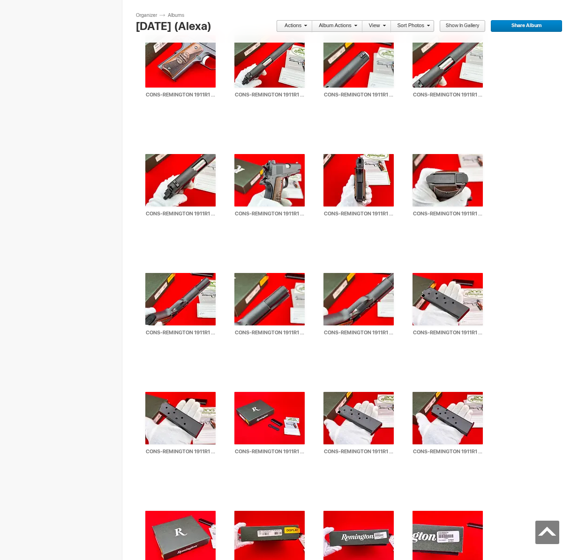
scroll to position [2942, 0]
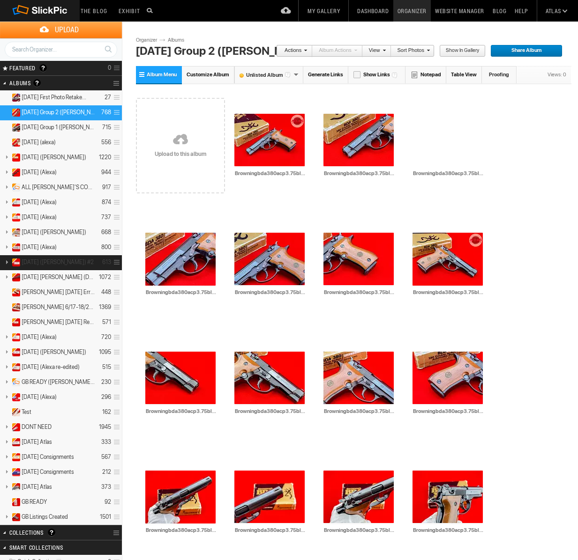
click at [54, 262] on span "[DATE] ([PERSON_NAME]) #2" at bounding box center [58, 262] width 72 height 7
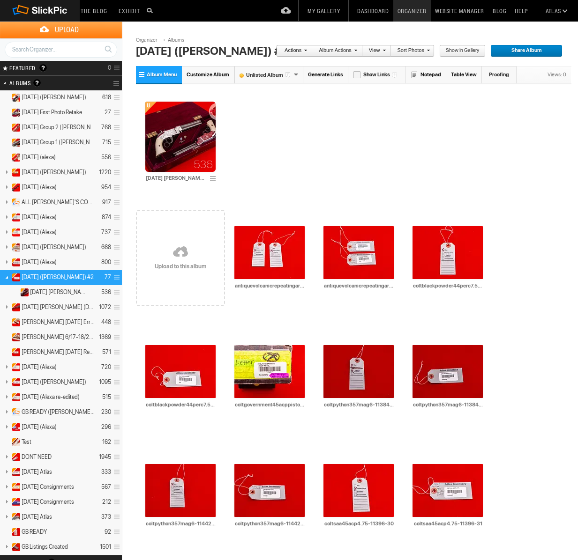
click at [180, 264] on link at bounding box center [180, 253] width 89 height 108
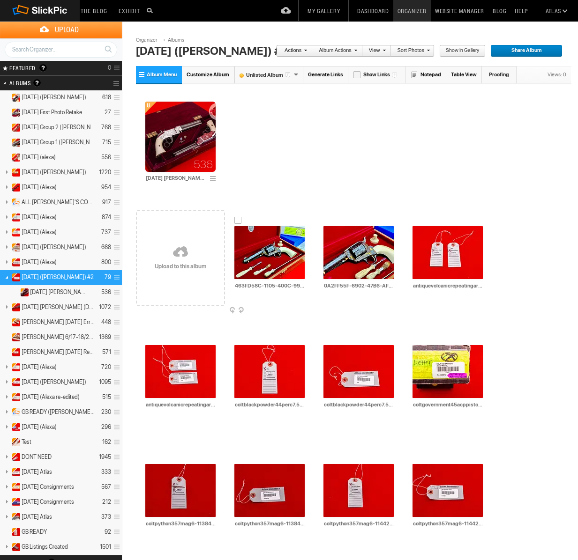
drag, startPoint x: 240, startPoint y: 219, endPoint x: 246, endPoint y: 220, distance: 6.6
click at [240, 219] on div at bounding box center [237, 220] width 7 height 7
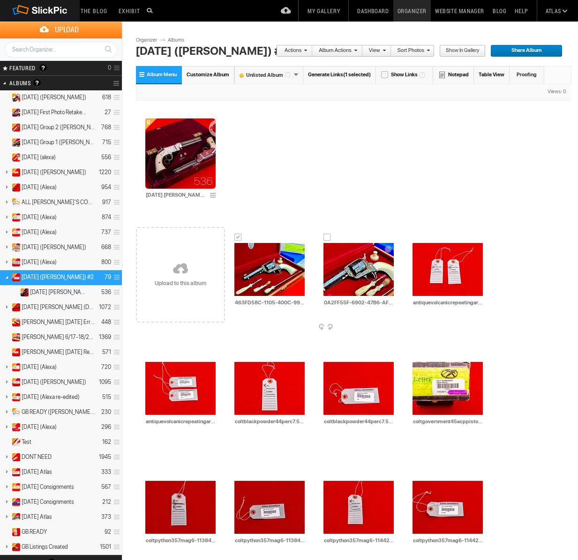
click at [325, 234] on div at bounding box center [326, 237] width 7 height 7
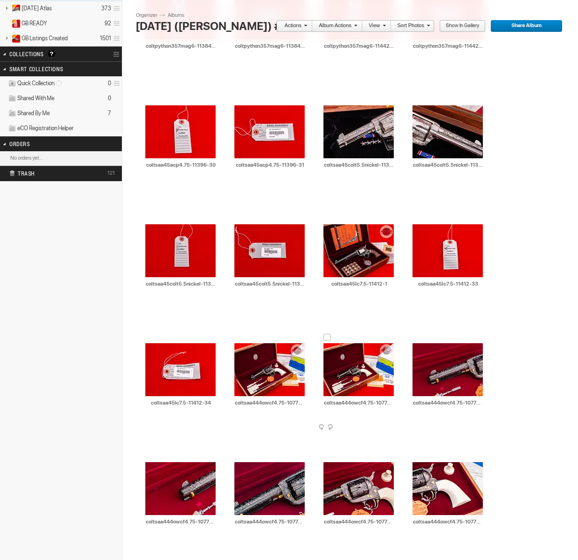
scroll to position [511, 0]
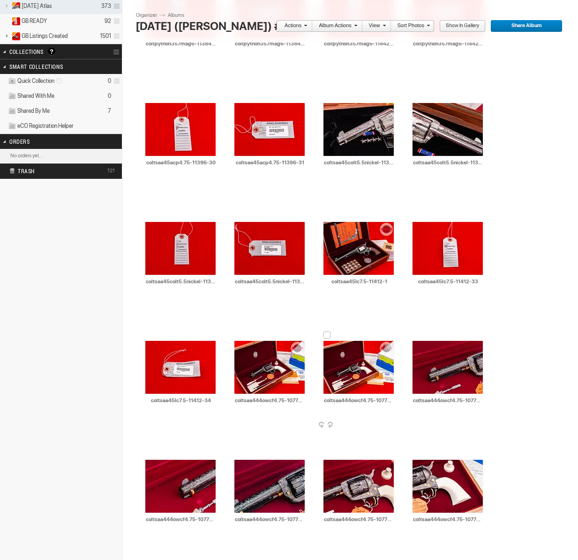
click at [326, 332] on div at bounding box center [326, 335] width 7 height 7
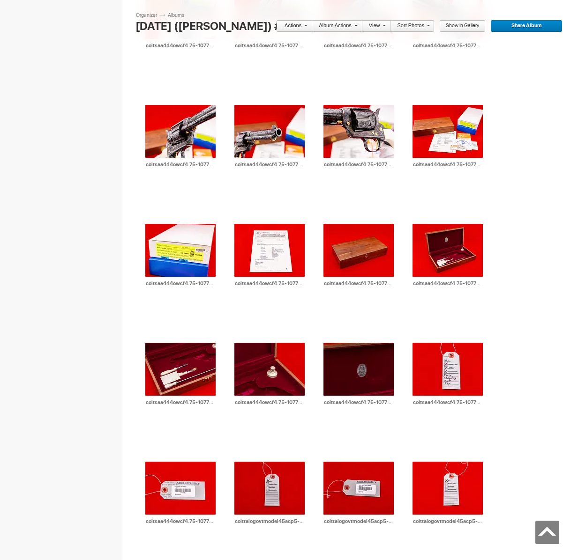
scroll to position [1816, 0]
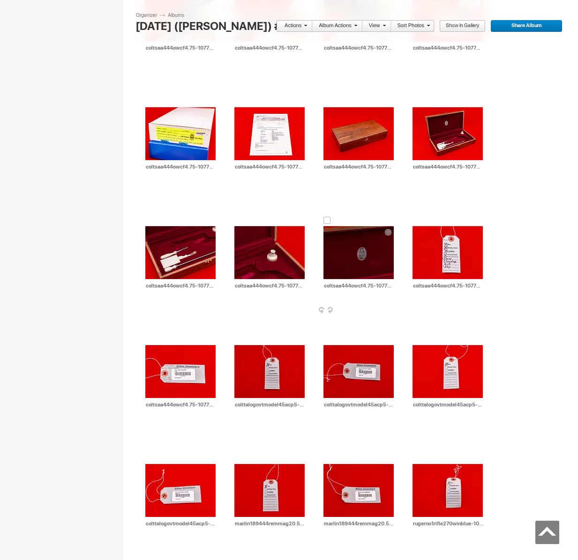
drag, startPoint x: 324, startPoint y: 204, endPoint x: 370, endPoint y: 237, distance: 56.7
click at [324, 217] on div at bounding box center [326, 220] width 7 height 7
click at [300, 24] on link "Actions" at bounding box center [291, 26] width 31 height 12
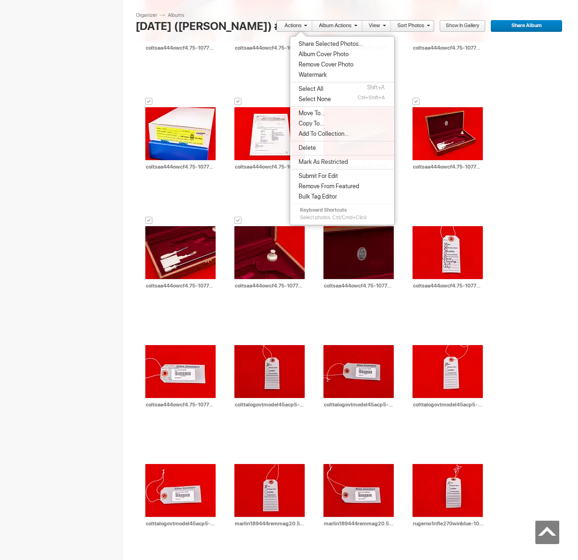
click at [318, 46] on span "Share Selected Photos..." at bounding box center [329, 43] width 67 height 7
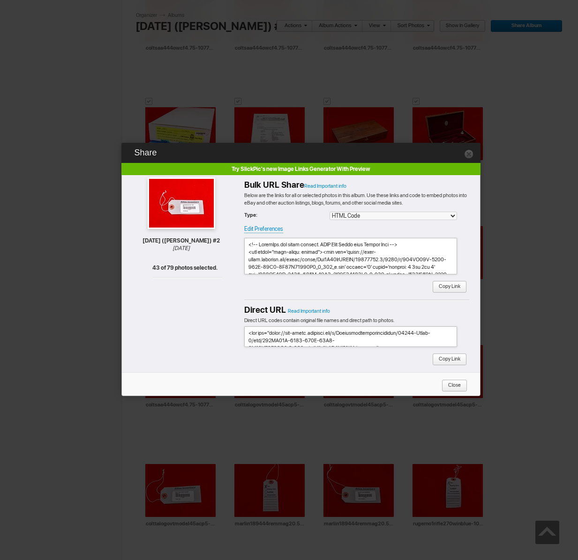
click at [441, 286] on span "Copy Link" at bounding box center [446, 287] width 28 height 12
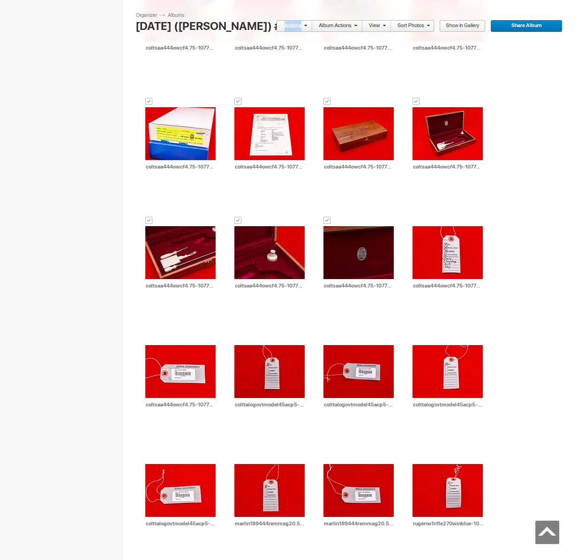
click at [295, 23] on link "Actions" at bounding box center [291, 26] width 31 height 12
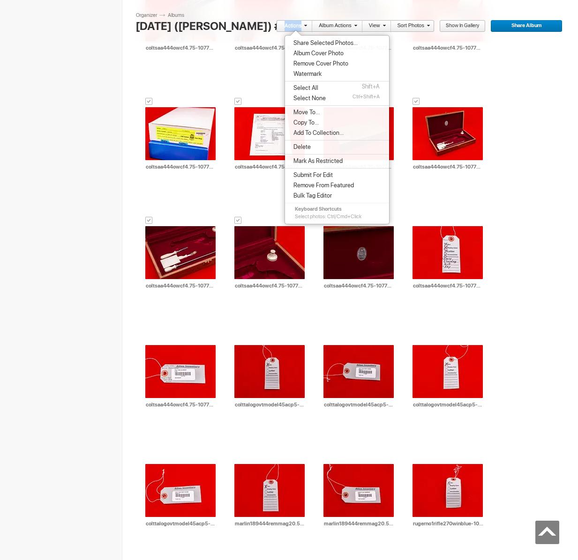
click at [318, 109] on span "Move To..." at bounding box center [304, 112] width 29 height 7
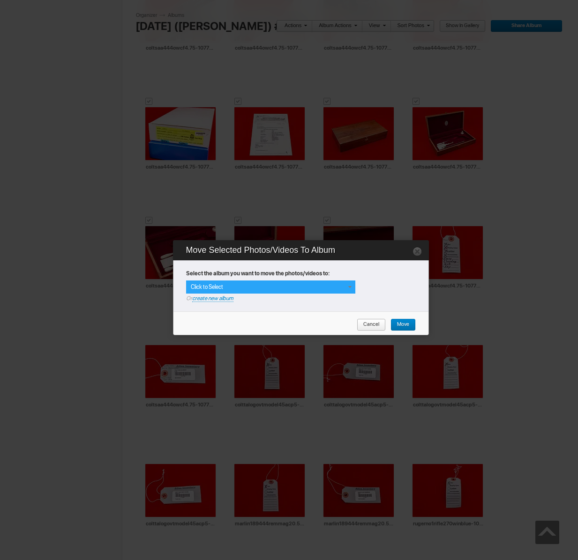
click at [347, 285] on span at bounding box center [349, 286] width 7 height 7
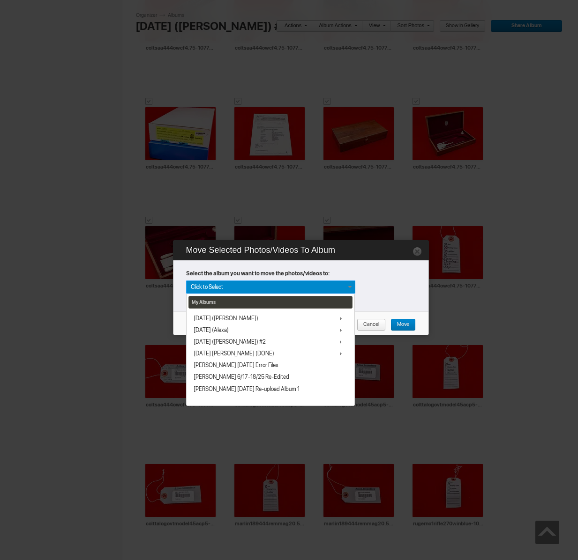
scroll to position [102, 0]
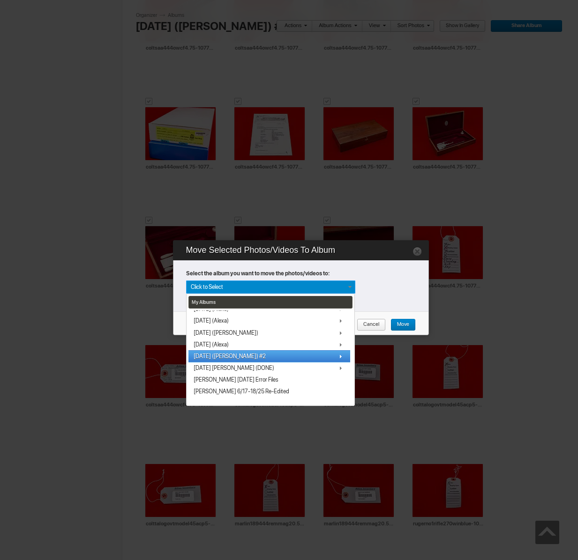
click at [244, 356] on link "[DATE] ([PERSON_NAME]) #2" at bounding box center [269, 356] width 162 height 12
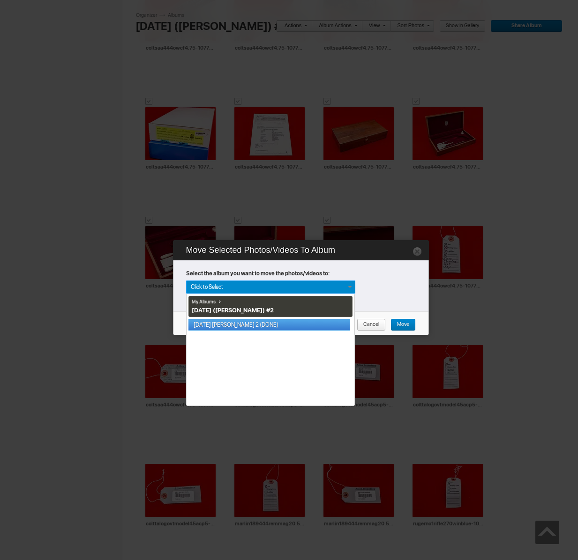
click at [249, 324] on link "[DATE] [PERSON_NAME] 2 (DONE)" at bounding box center [269, 325] width 162 height 12
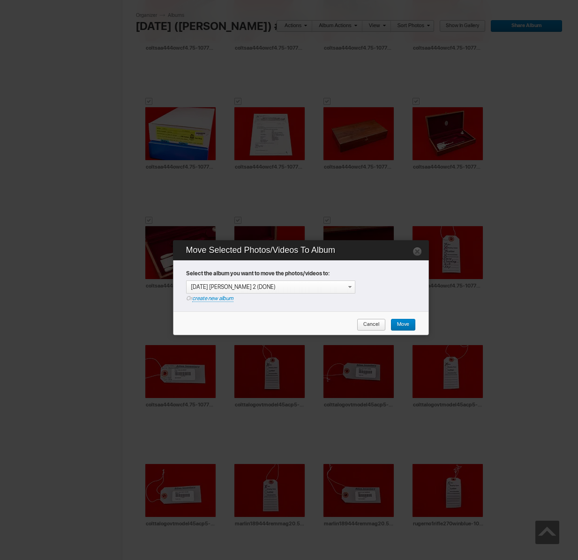
click at [399, 321] on span "Move" at bounding box center [399, 325] width 19 height 12
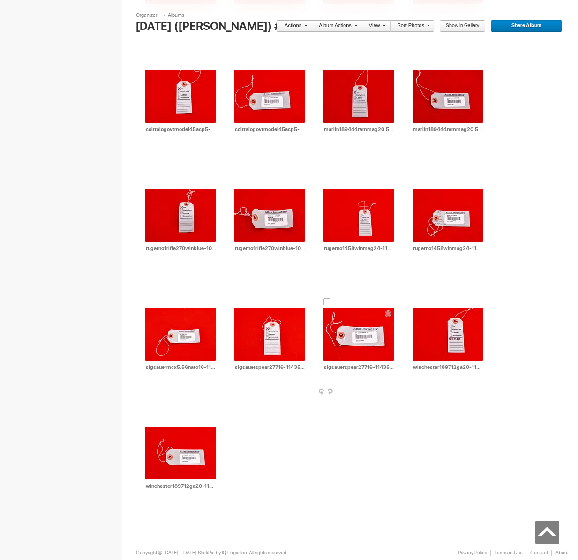
scroll to position [885, 0]
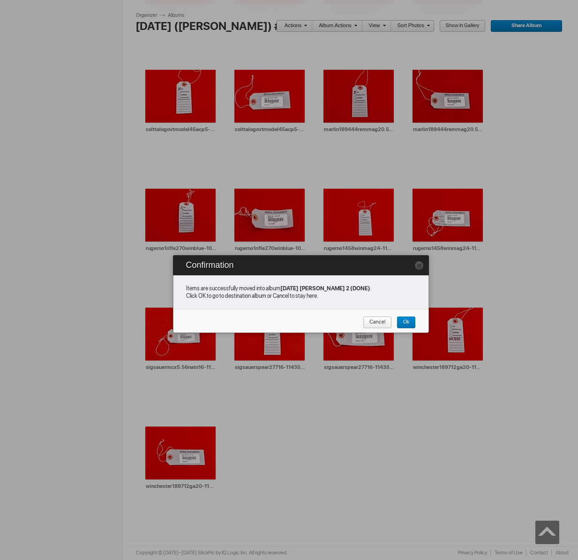
click at [379, 320] on span "Cancel" at bounding box center [374, 323] width 22 height 12
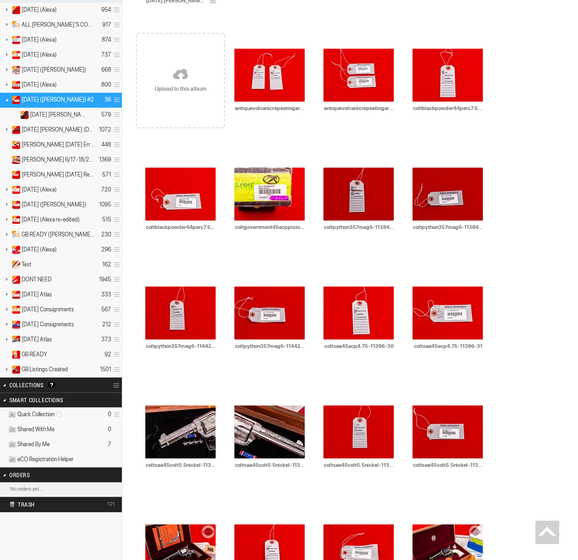
scroll to position [0, 0]
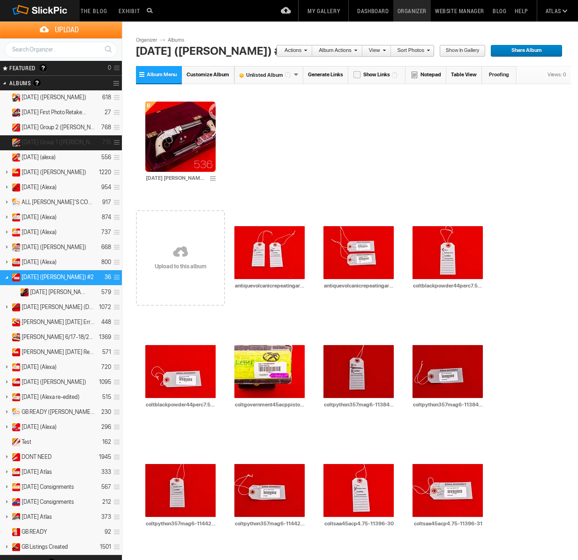
click at [48, 145] on span "[DATE] Group 1 ([PERSON_NAME])" at bounding box center [58, 142] width 73 height 7
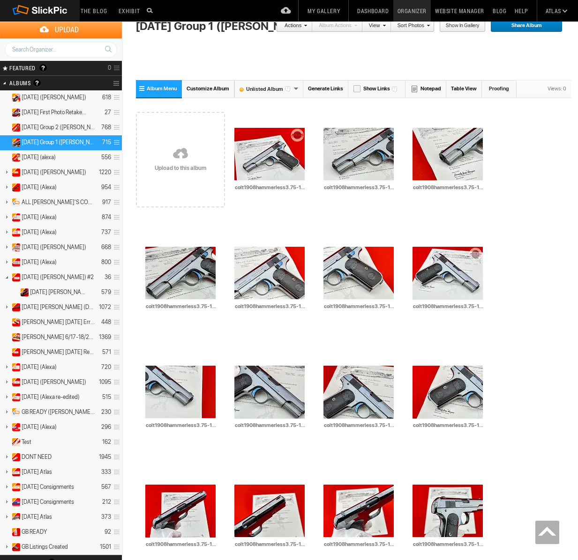
scroll to position [594, 0]
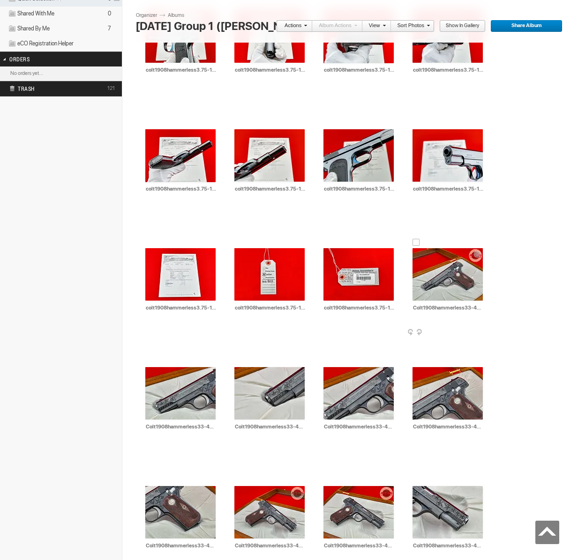
click at [416, 244] on div at bounding box center [415, 242] width 7 height 7
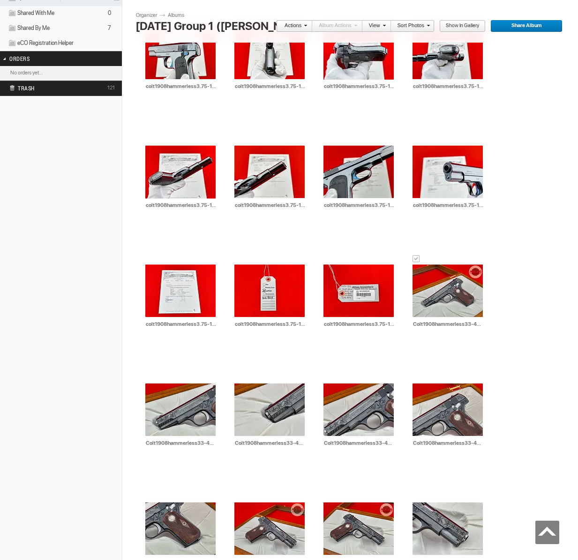
scroll to position [1348, 0]
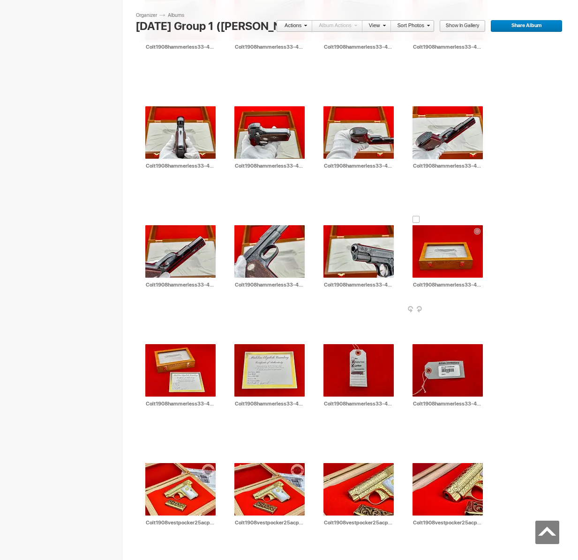
drag, startPoint x: 416, startPoint y: 202, endPoint x: 424, endPoint y: 205, distance: 8.9
click at [416, 216] on div at bounding box center [415, 219] width 7 height 7
click at [298, 21] on link "Actions" at bounding box center [291, 26] width 31 height 12
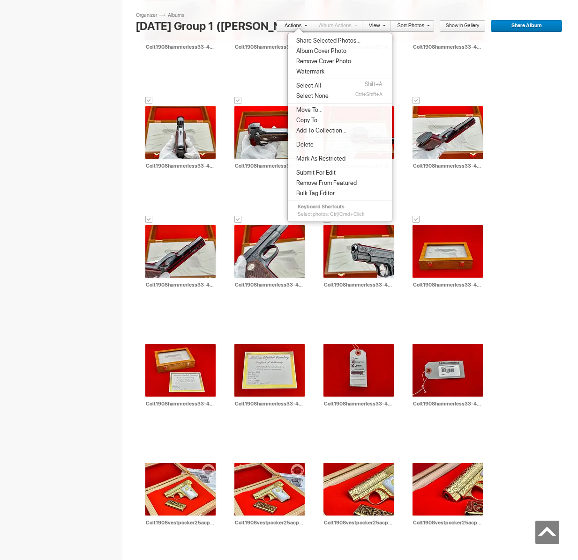
click at [313, 39] on span "Share Selected Photos..." at bounding box center [326, 40] width 67 height 7
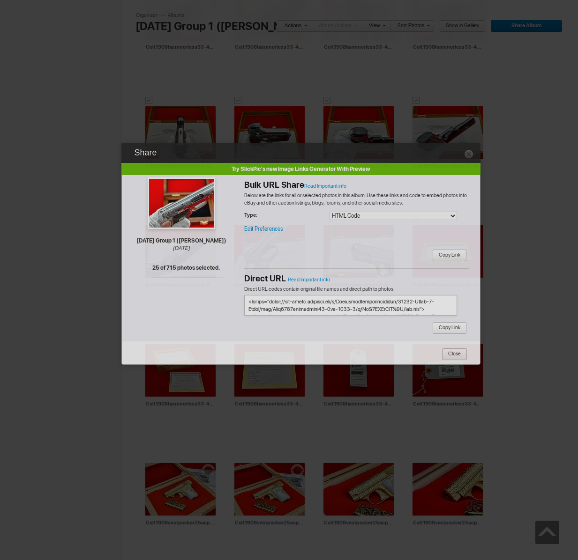
type textarea "<!-- SlickPic.com image hosting. HTML Bulk Share code Starts Here --> <div styl…"
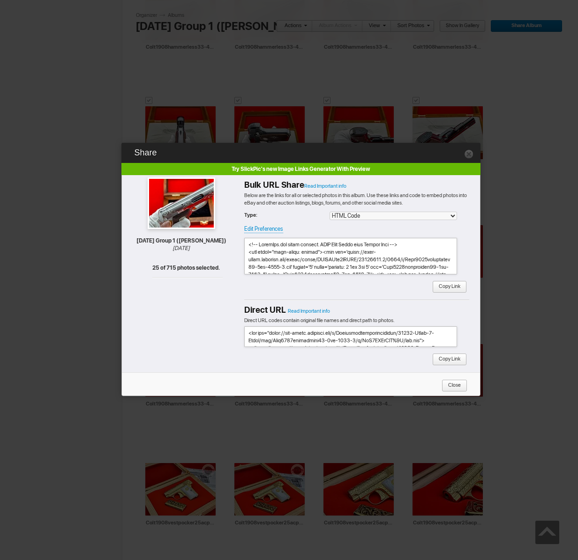
click at [455, 284] on span "Copy Link" at bounding box center [446, 287] width 28 height 12
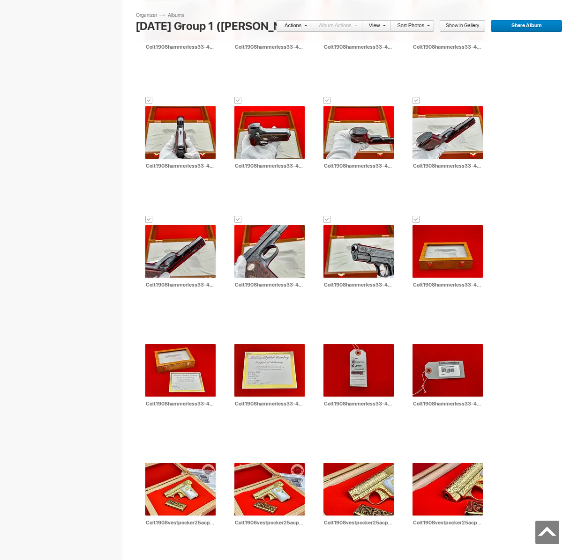
click at [296, 26] on link "Actions" at bounding box center [291, 26] width 31 height 12
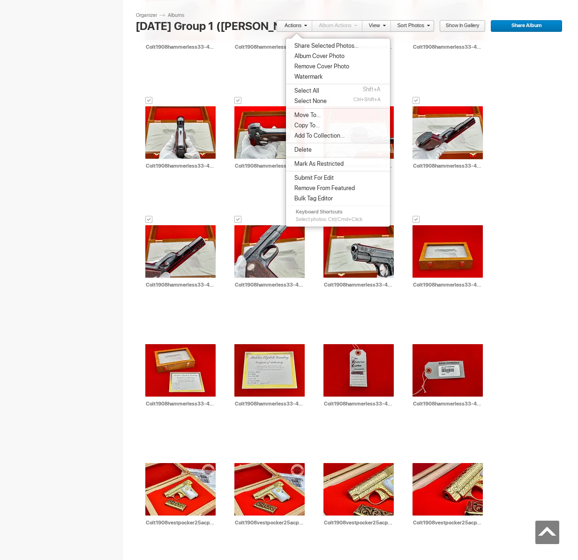
click at [318, 116] on span "Move To..." at bounding box center [305, 115] width 29 height 7
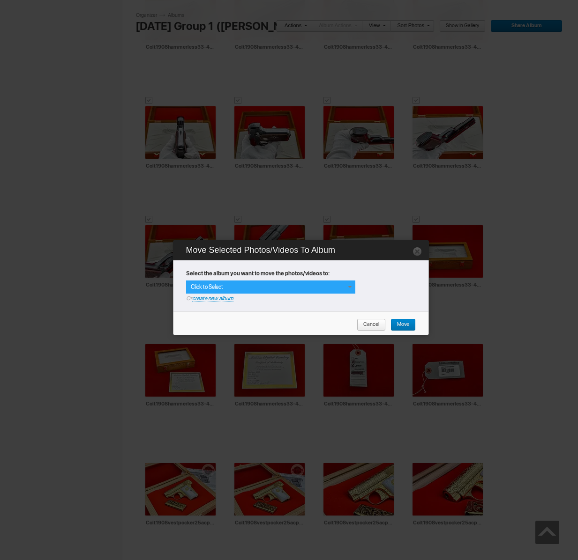
click at [350, 289] on span at bounding box center [349, 286] width 7 height 7
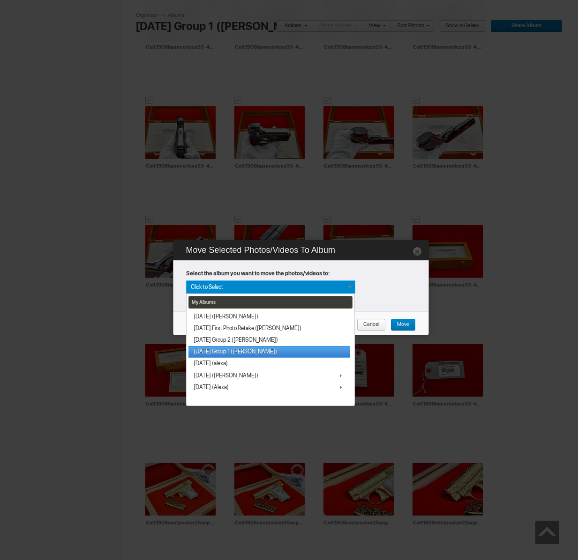
click at [242, 351] on link "[DATE] Group 1 ([PERSON_NAME])" at bounding box center [269, 352] width 162 height 12
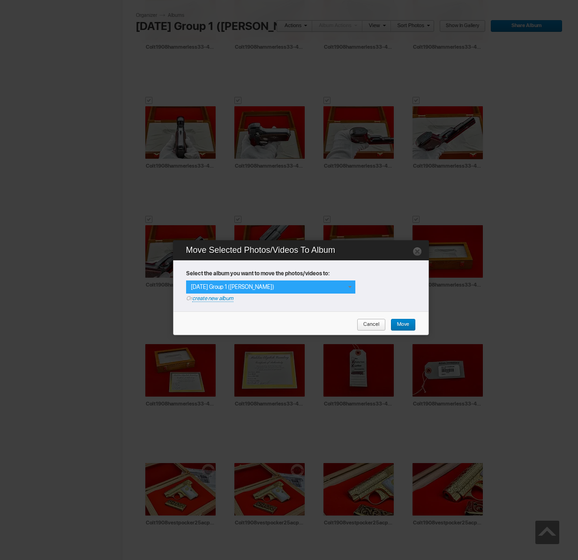
click at [347, 287] on span at bounding box center [349, 286] width 7 height 7
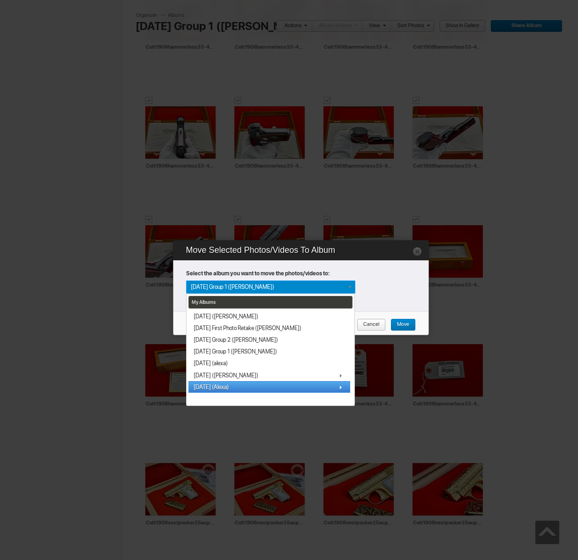
scroll to position [10, 0]
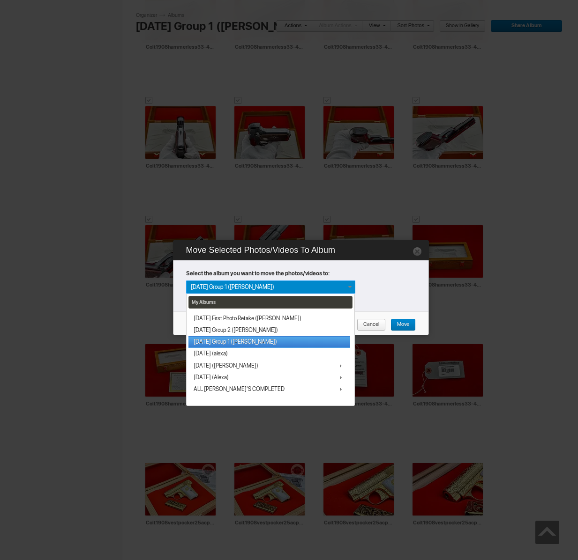
click at [239, 345] on link "[DATE] Group 1 ([PERSON_NAME])" at bounding box center [269, 342] width 162 height 12
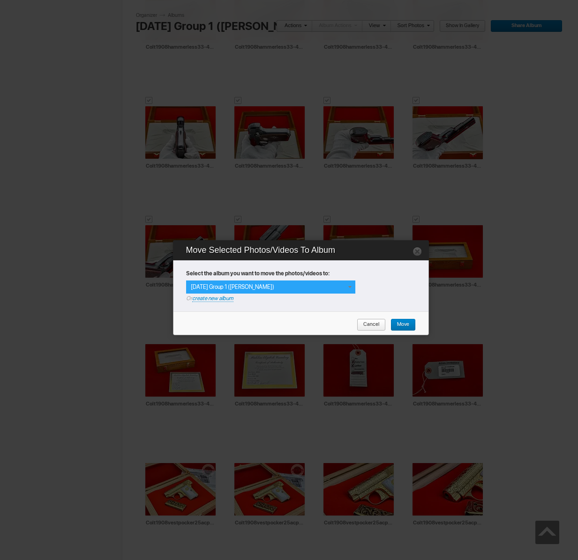
click at [345, 286] on div "[DATE] Group 1 ([PERSON_NAME])" at bounding box center [270, 287] width 169 height 13
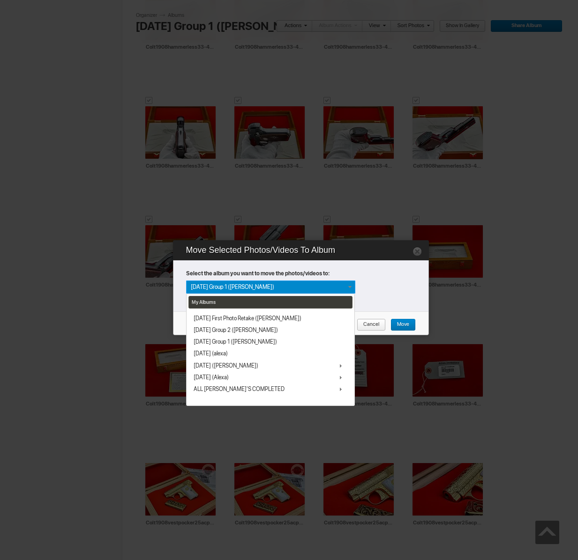
click at [375, 321] on span "Cancel" at bounding box center [368, 325] width 22 height 12
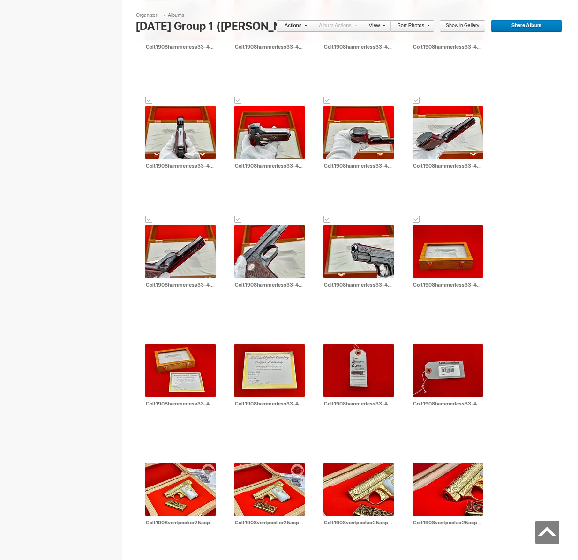
click at [295, 28] on link "Actions" at bounding box center [291, 26] width 31 height 12
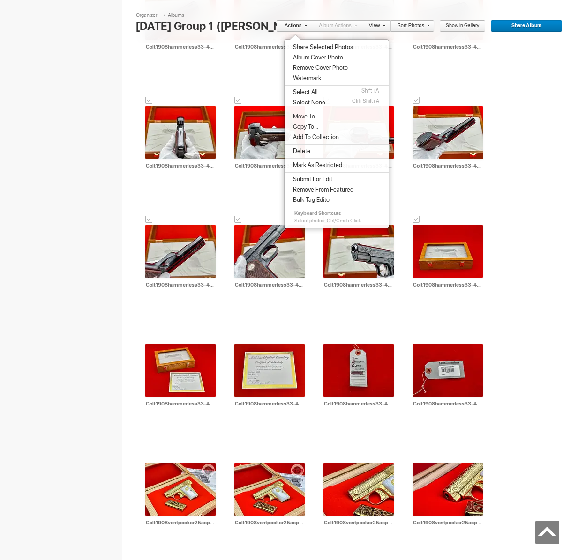
click at [305, 45] on span "Share Selected Photos..." at bounding box center [323, 47] width 67 height 7
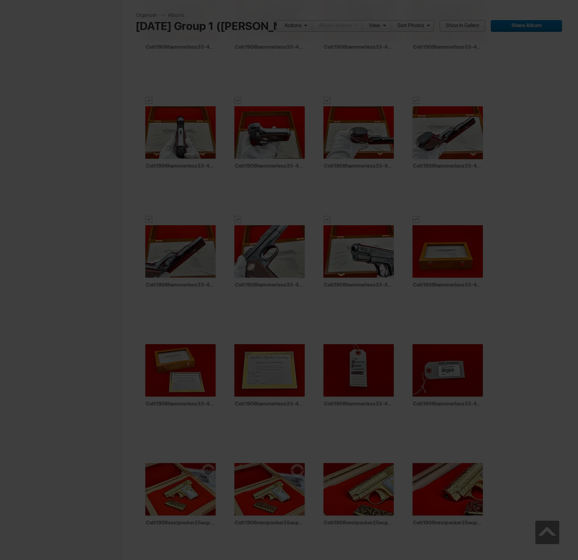
type textarea "<!-- SlickPic.com image hosting. HTML Bulk Share code Starts Here --> <div styl…"
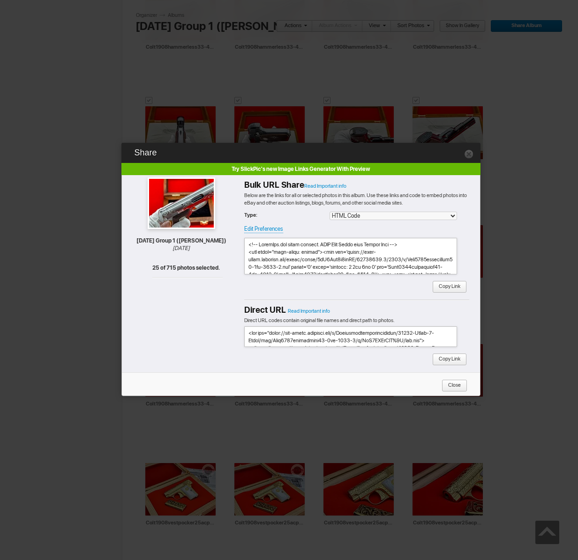
click at [440, 284] on span "Copy Link" at bounding box center [446, 287] width 28 height 12
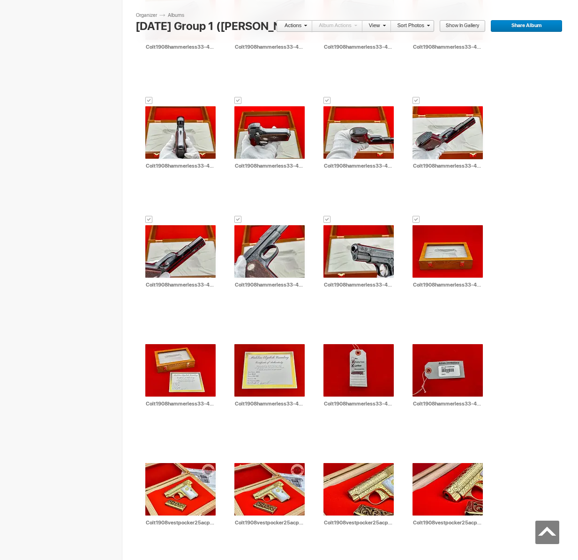
click at [289, 24] on link "Actions" at bounding box center [291, 26] width 31 height 12
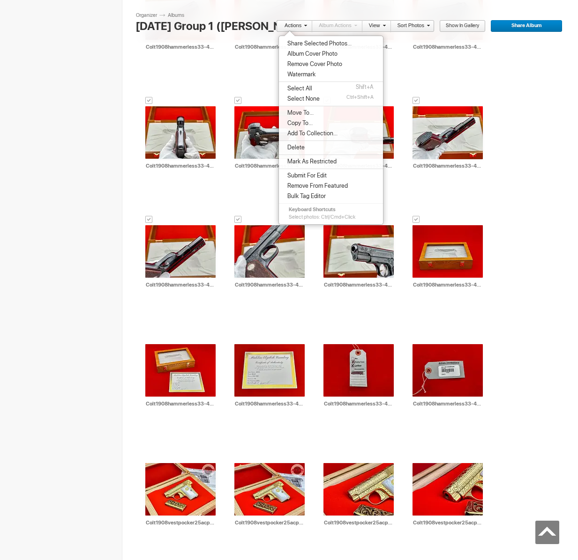
click at [307, 110] on span "Move To..." at bounding box center [298, 112] width 29 height 7
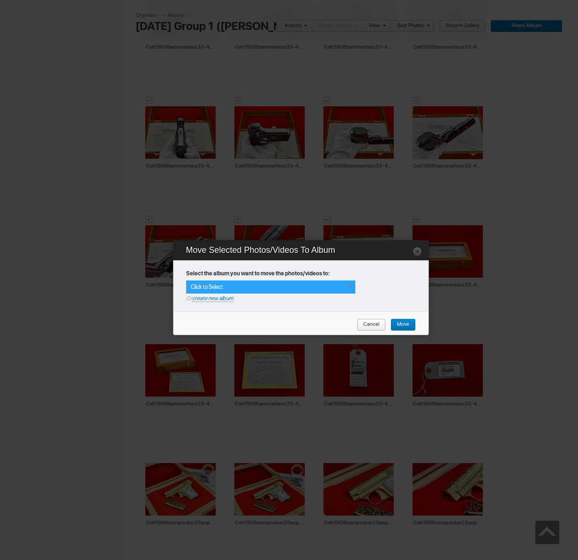
click at [270, 284] on div "Click to Select" at bounding box center [270, 287] width 169 height 13
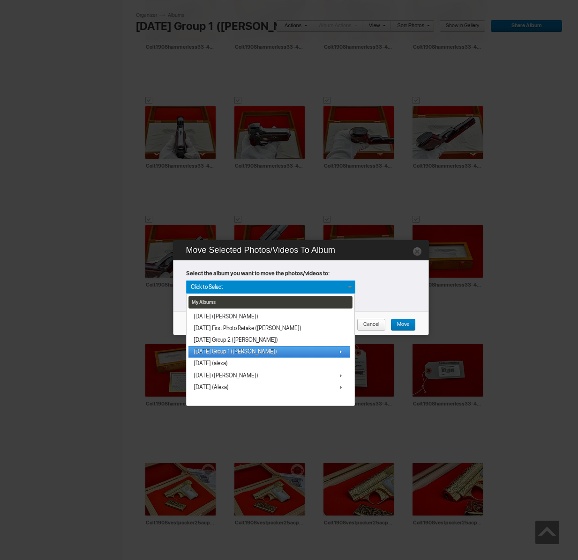
click at [236, 353] on span "[DATE] Group 1 ([PERSON_NAME])" at bounding box center [235, 351] width 83 height 7
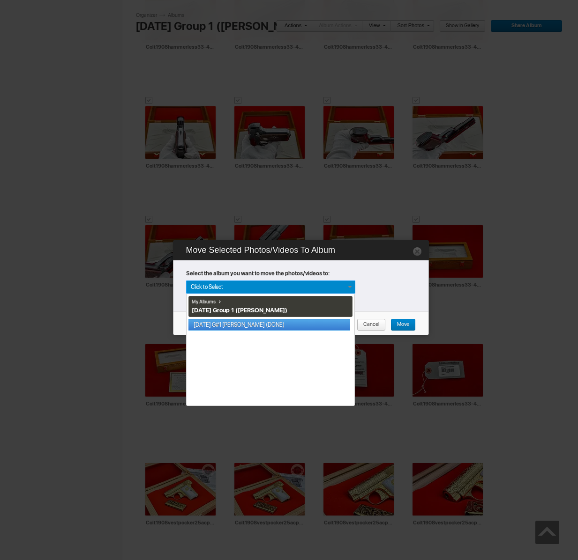
click at [239, 321] on link "[DATE] G#1 [PERSON_NAME] (DONE)" at bounding box center [269, 325] width 162 height 12
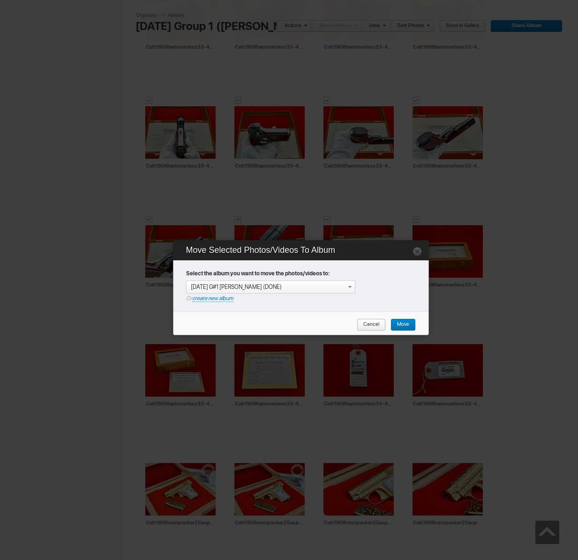
click at [401, 326] on span "Move" at bounding box center [399, 325] width 19 height 12
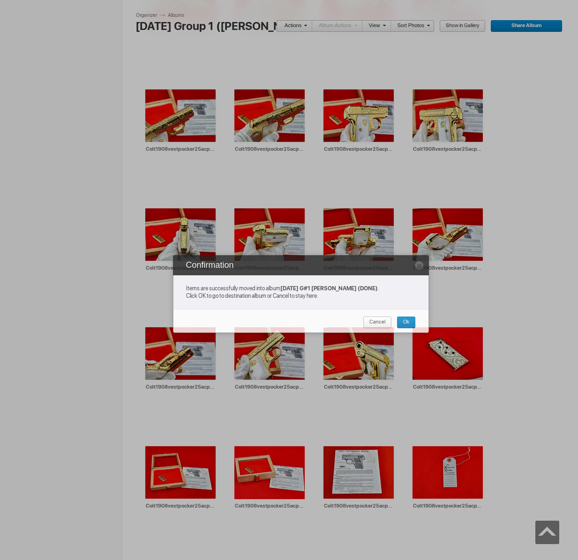
scroll to position [1347, 0]
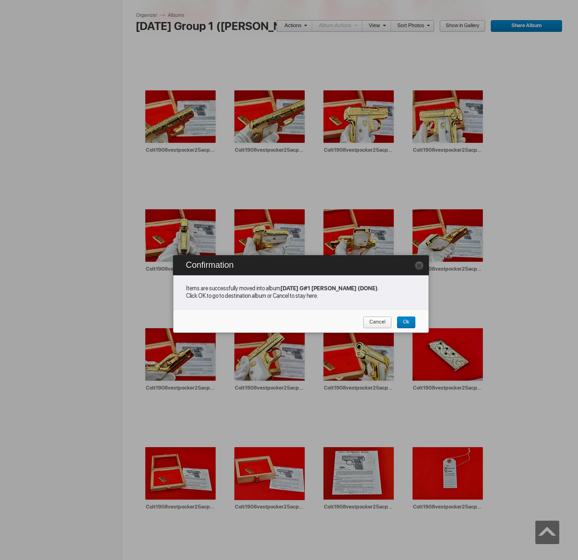
click at [374, 323] on span "Cancel" at bounding box center [374, 323] width 22 height 12
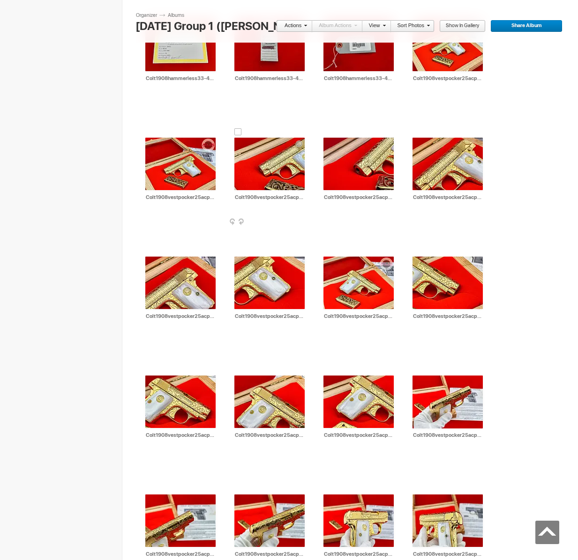
scroll to position [814, 0]
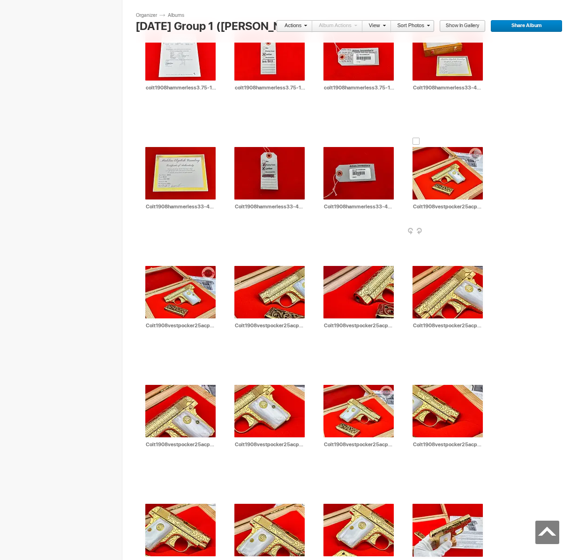
click at [416, 140] on div at bounding box center [415, 141] width 7 height 7
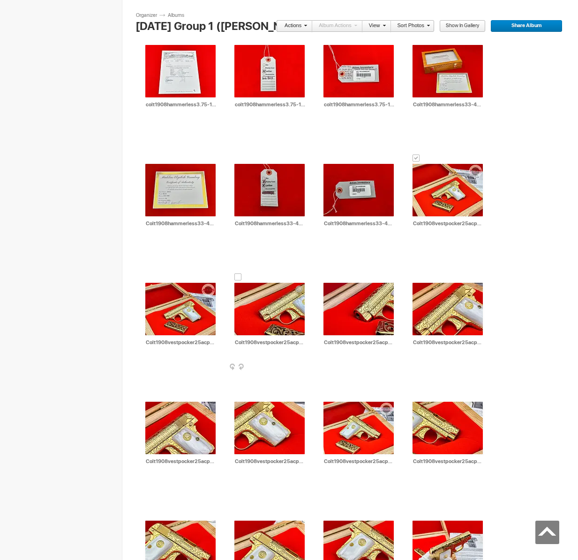
click at [238, 274] on div at bounding box center [237, 277] width 7 height 7
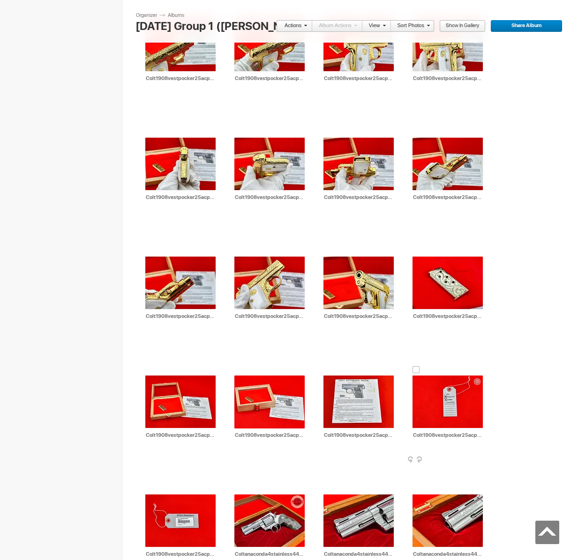
scroll to position [1436, 0]
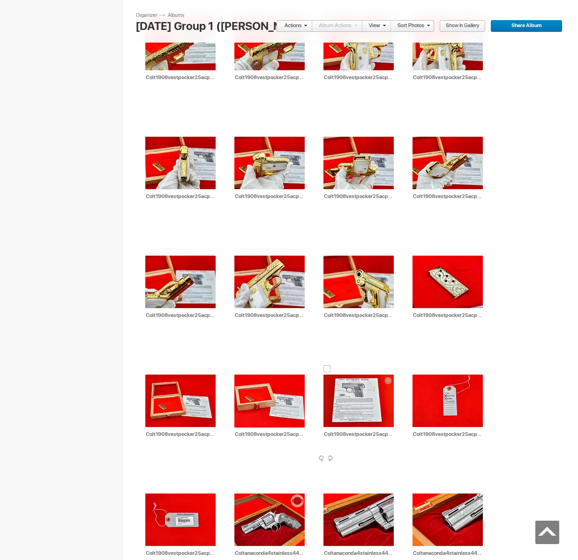
click at [327, 365] on div at bounding box center [326, 368] width 7 height 7
click at [291, 23] on link "Actions" at bounding box center [291, 26] width 31 height 12
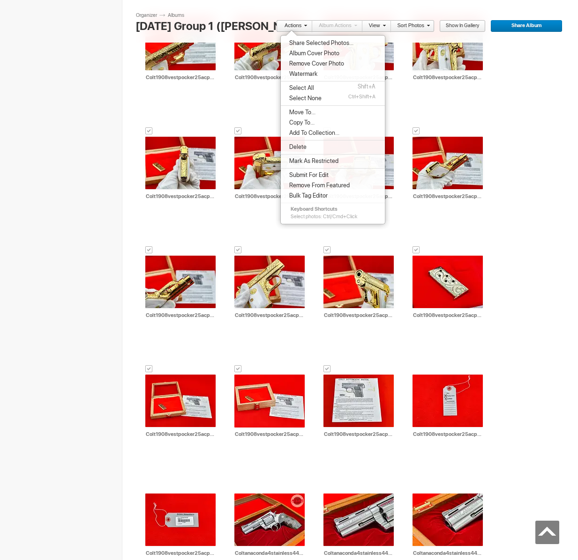
click at [318, 42] on span "Share Selected Photos..." at bounding box center [319, 42] width 67 height 7
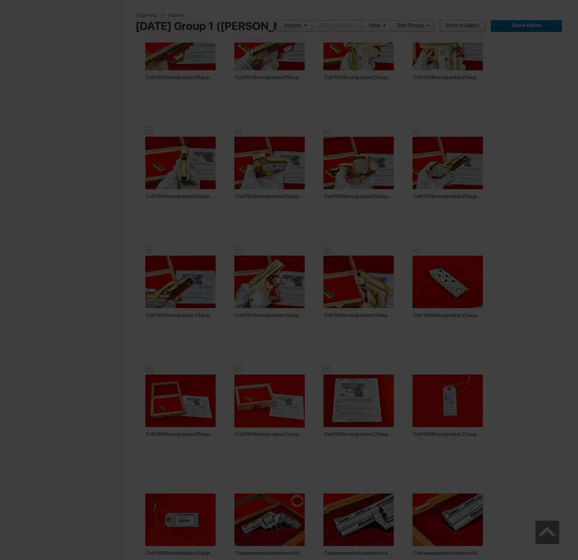
type textarea "<!-- SlickPic.com image hosting. HTML Bulk Share code Starts Here --> <div styl…"
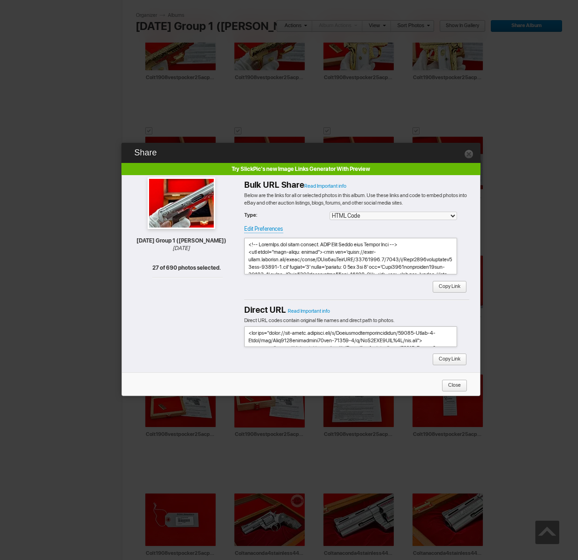
click at [452, 284] on span "Copy Link" at bounding box center [446, 287] width 28 height 12
click at [468, 156] on link at bounding box center [468, 153] width 9 height 9
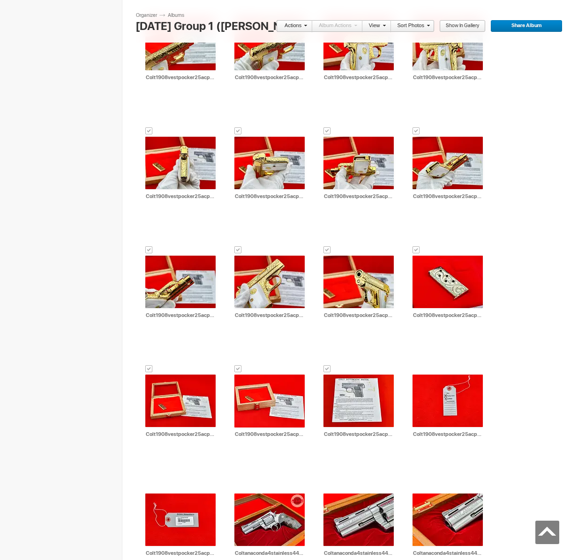
click at [305, 27] on span at bounding box center [304, 25] width 6 height 6
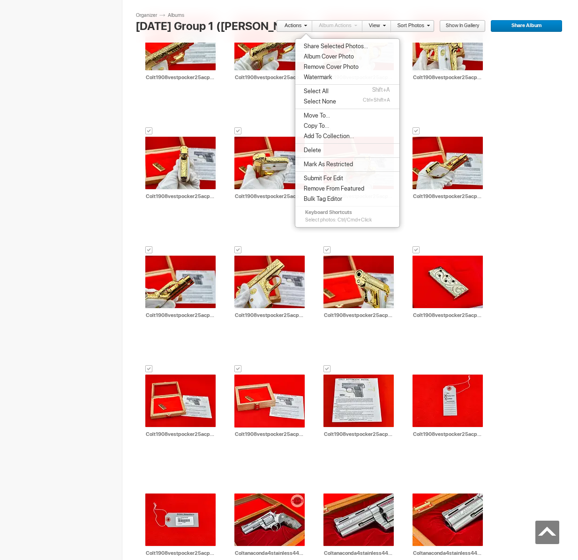
click at [323, 116] on span "Move To..." at bounding box center [315, 115] width 29 height 7
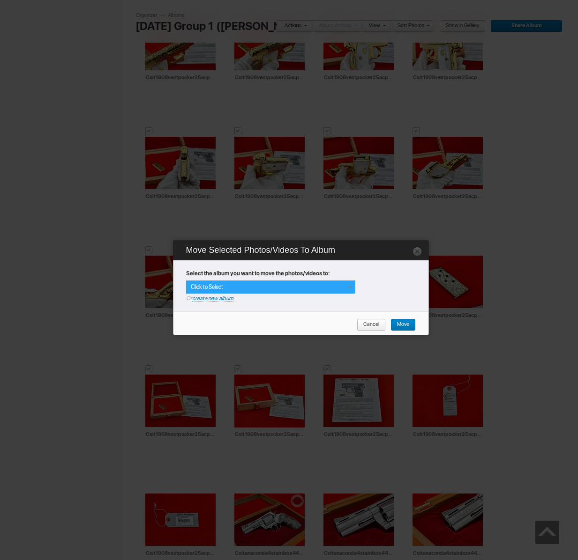
click at [354, 290] on div "Click to Select" at bounding box center [270, 287] width 169 height 13
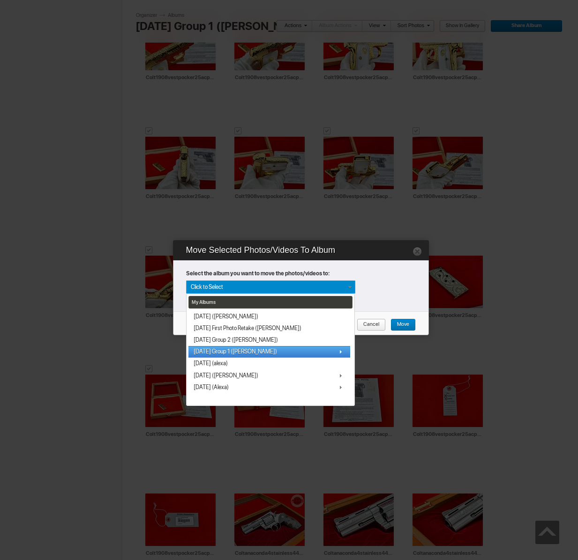
click at [251, 351] on link "[DATE] Group 1 ([PERSON_NAME])" at bounding box center [269, 352] width 162 height 12
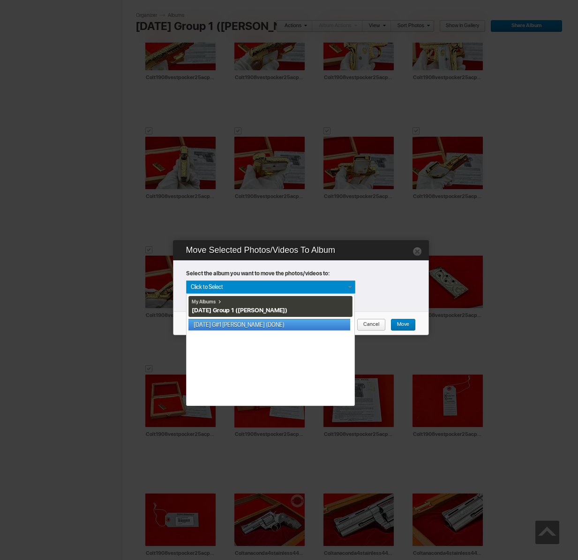
click at [251, 325] on link "[DATE] G#1 [PERSON_NAME] (DONE)" at bounding box center [269, 325] width 162 height 12
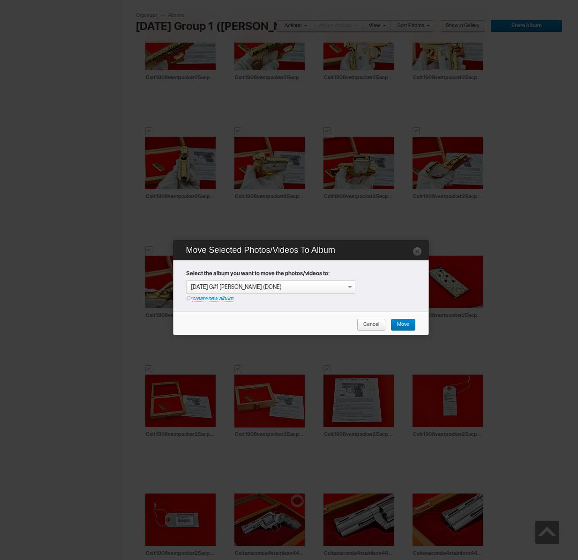
click at [396, 324] on span "Move" at bounding box center [399, 325] width 19 height 12
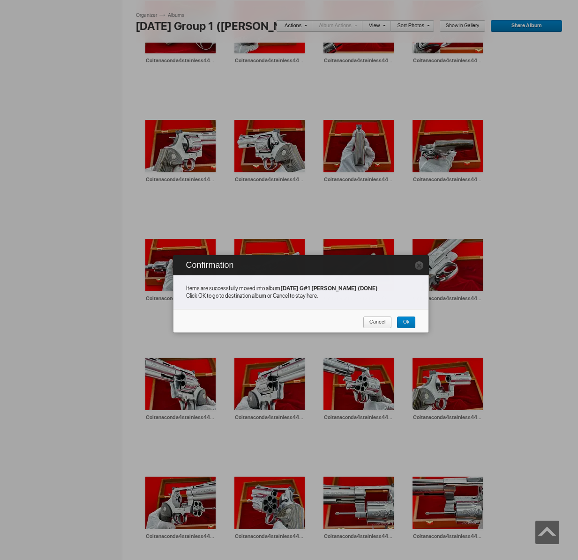
click at [374, 325] on span "Cancel" at bounding box center [374, 323] width 22 height 12
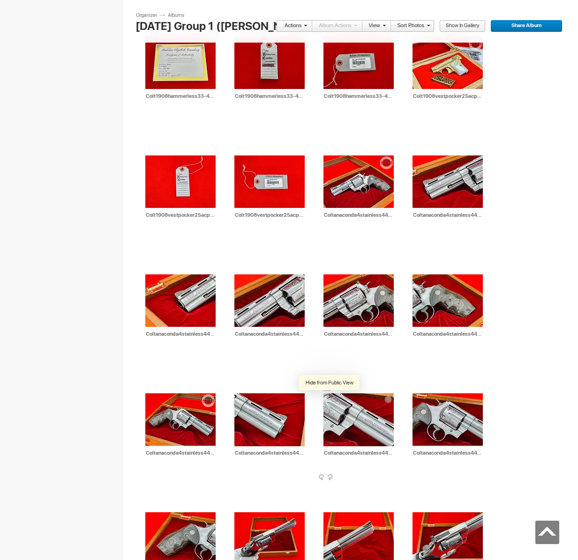
scroll to position [849, 0]
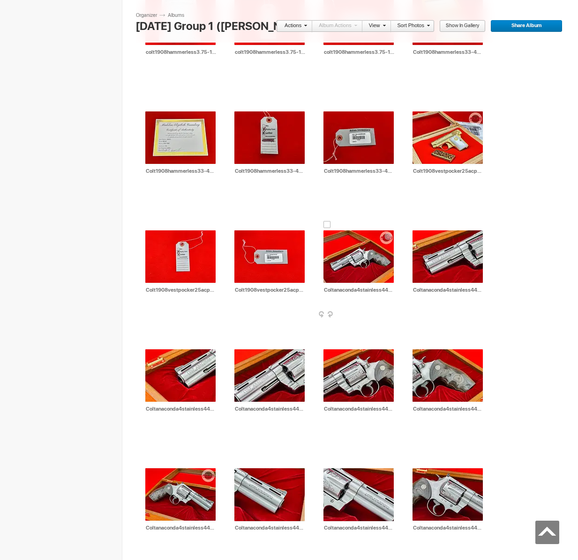
click at [326, 224] on div at bounding box center [326, 224] width 7 height 7
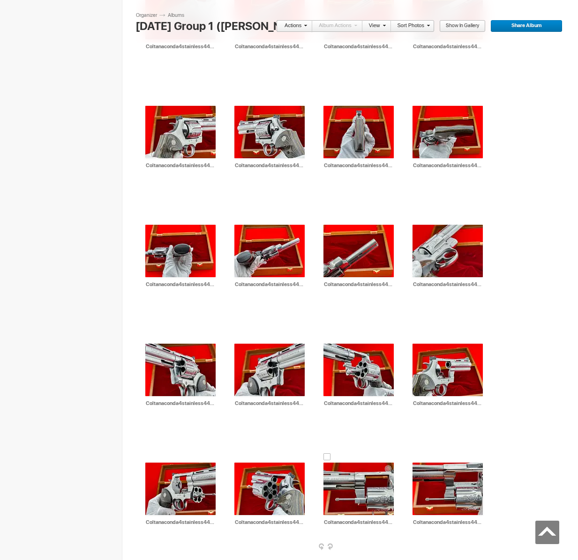
scroll to position [1749, 0]
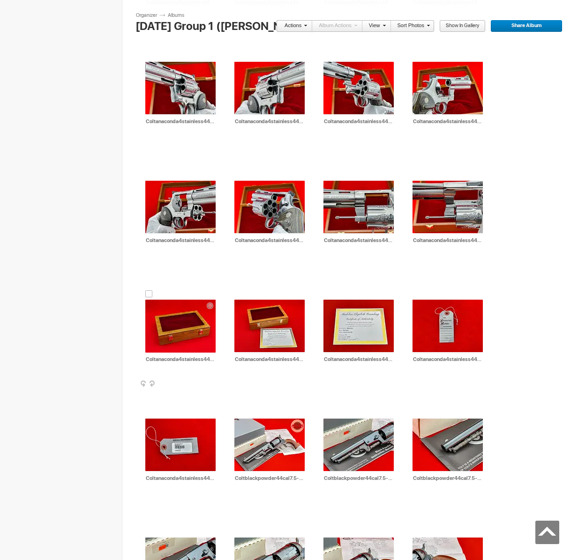
click at [147, 290] on div at bounding box center [148, 293] width 7 height 7
click at [292, 21] on link "Actions" at bounding box center [291, 26] width 31 height 12
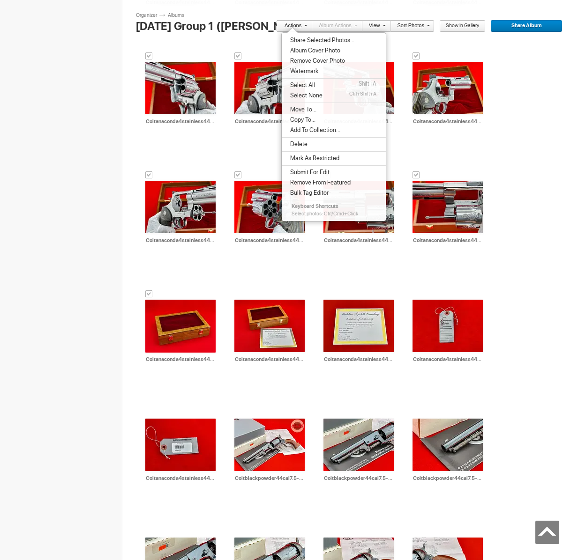
click at [311, 40] on span "Share Selected Photos..." at bounding box center [320, 40] width 67 height 7
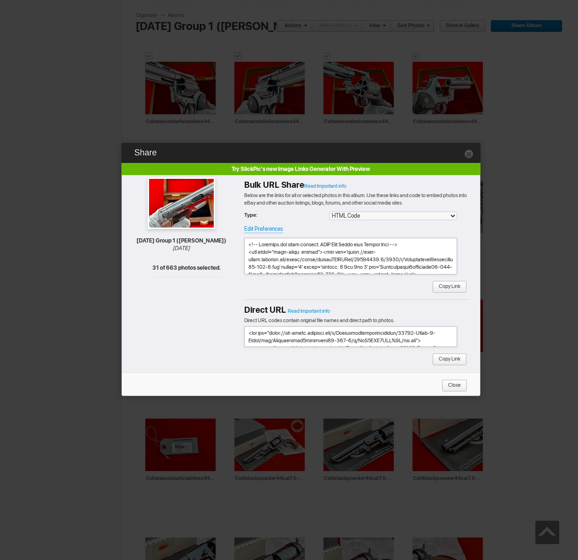
click at [456, 286] on span "Copy Link" at bounding box center [446, 287] width 28 height 12
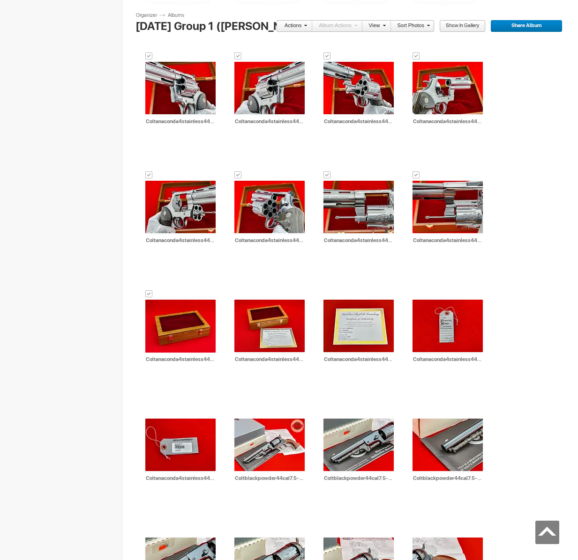
click at [297, 25] on link "Actions" at bounding box center [291, 26] width 31 height 12
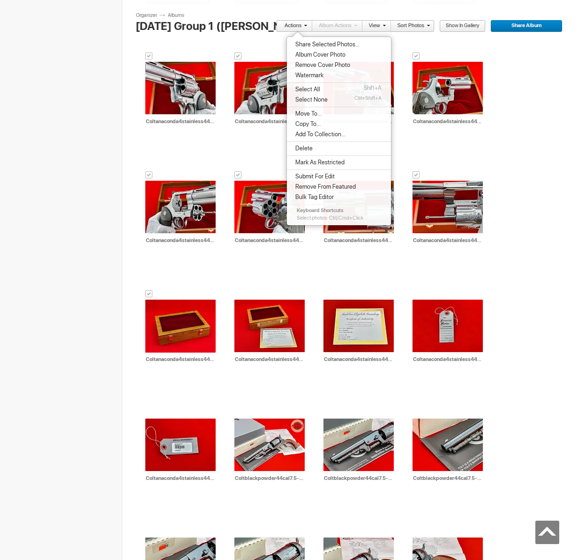
click at [306, 113] on span "Move To..." at bounding box center [306, 113] width 29 height 7
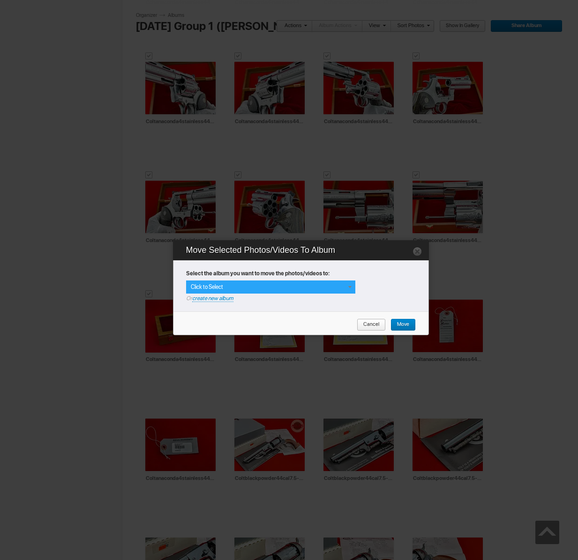
drag, startPoint x: 345, startPoint y: 287, endPoint x: 334, endPoint y: 300, distance: 17.6
click at [345, 287] on div "Click to Select" at bounding box center [270, 287] width 169 height 13
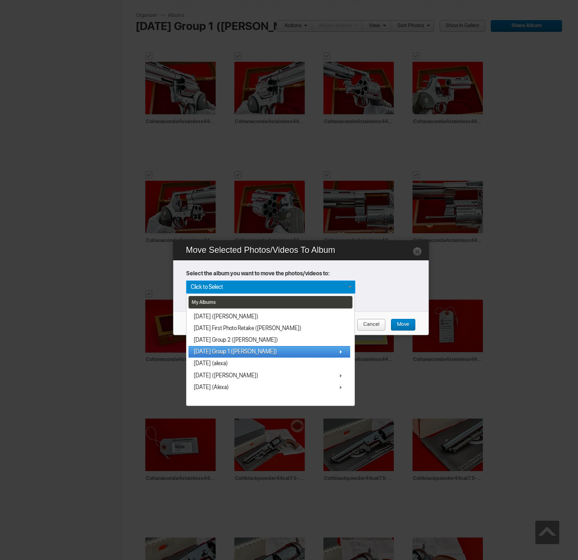
click at [242, 352] on span "[DATE] Group 1 ([PERSON_NAME])" at bounding box center [235, 351] width 83 height 7
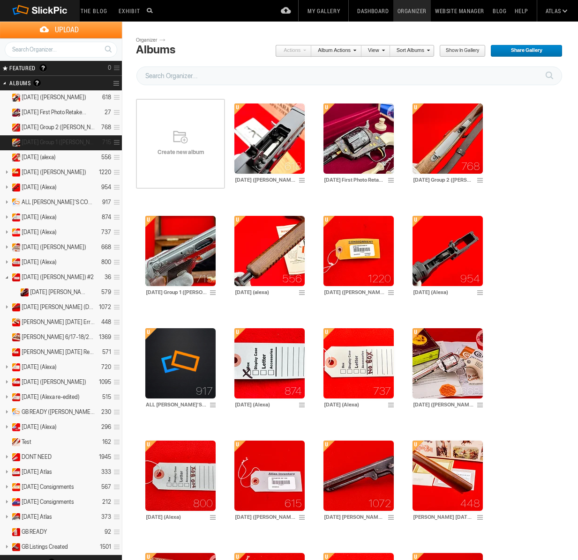
click at [116, 143] on span at bounding box center [115, 142] width 9 height 15
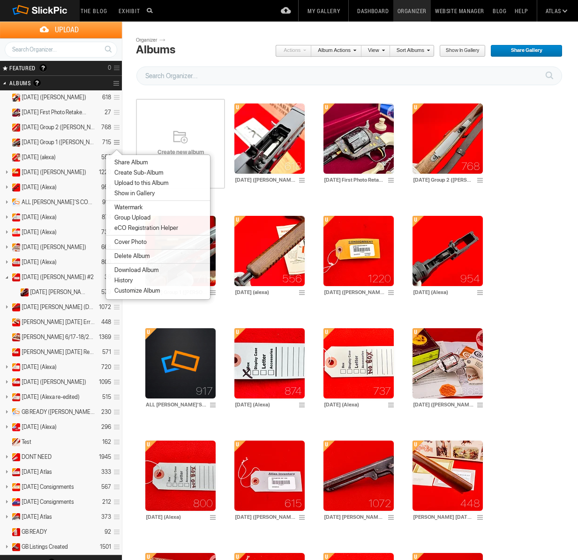
click at [127, 172] on span "Create Sub-Album" at bounding box center [138, 172] width 52 height 7
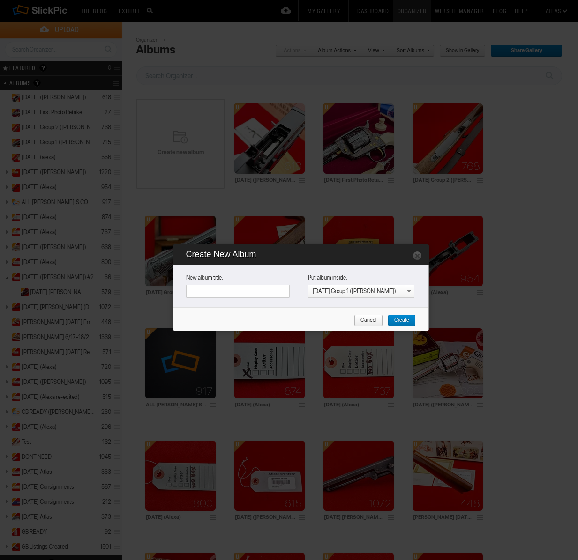
click at [254, 292] on input "text" at bounding box center [238, 291] width 104 height 13
type input "[DATE] G#1 [PERSON_NAME] (DONE)"
click at [404, 318] on span "Create" at bounding box center [398, 321] width 22 height 12
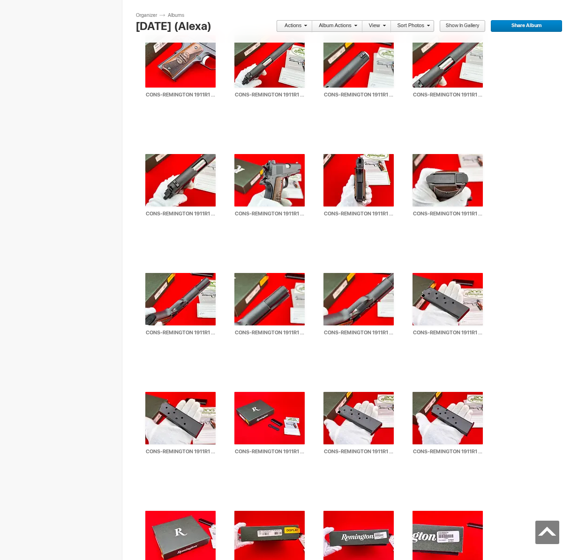
scroll to position [2942, 0]
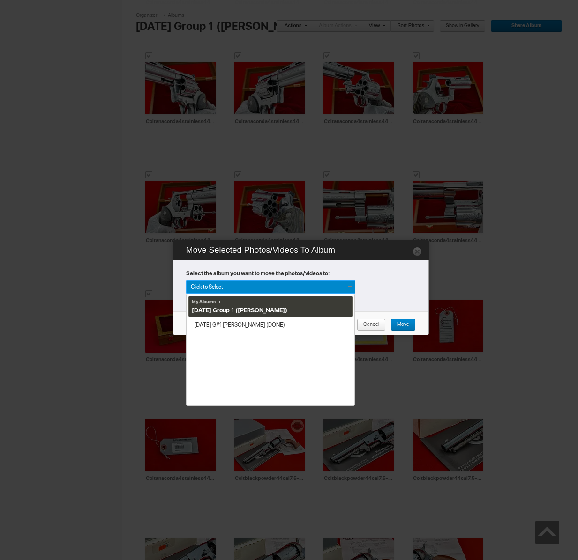
scroll to position [1749, 0]
click at [247, 324] on link "[DATE] G#1 [PERSON_NAME] (DONE)" at bounding box center [269, 325] width 162 height 12
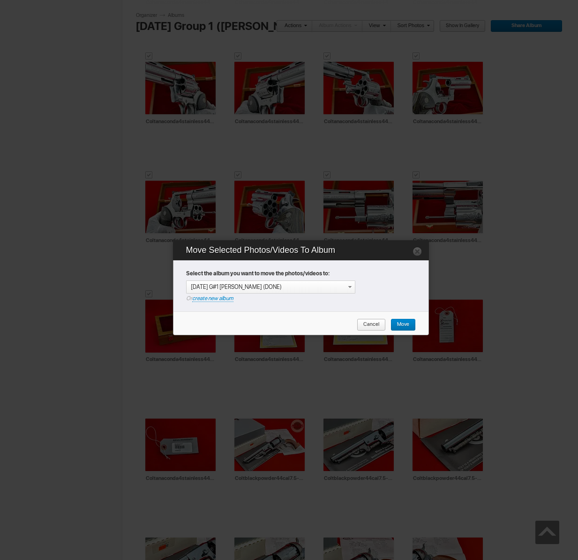
drag, startPoint x: 406, startPoint y: 326, endPoint x: 402, endPoint y: 325, distance: 4.7
click at [406, 326] on span "Move" at bounding box center [399, 325] width 19 height 12
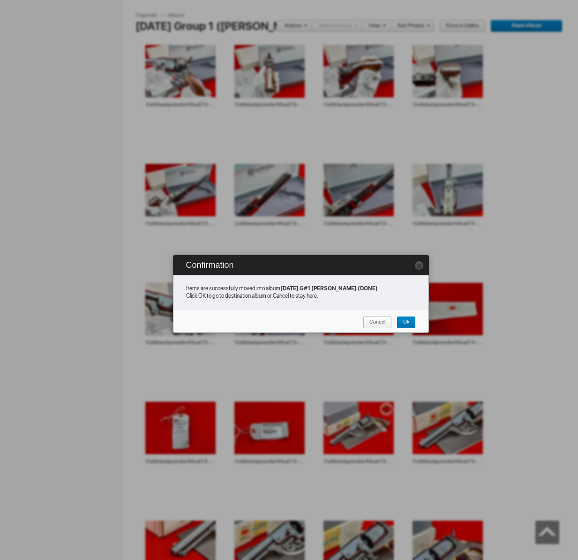
click at [371, 325] on span "Cancel" at bounding box center [374, 323] width 22 height 12
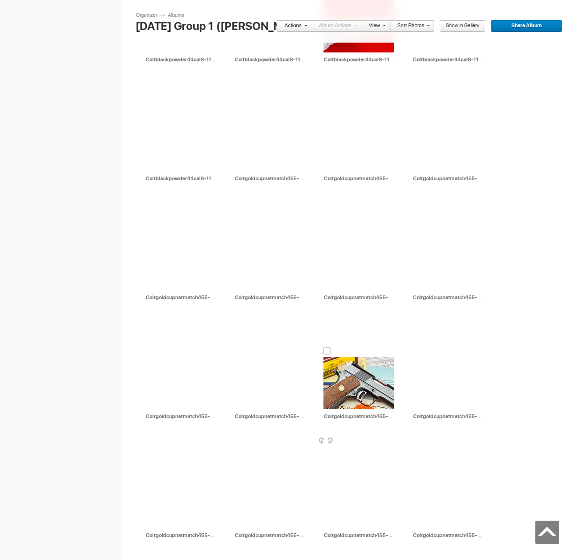
scroll to position [3723, 0]
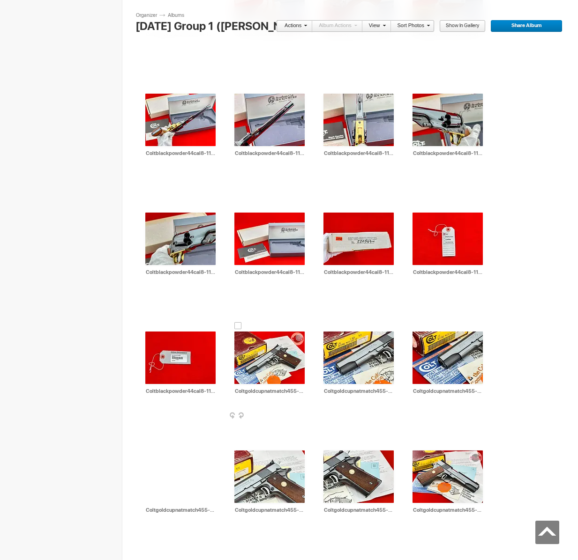
click at [239, 325] on div at bounding box center [237, 325] width 7 height 7
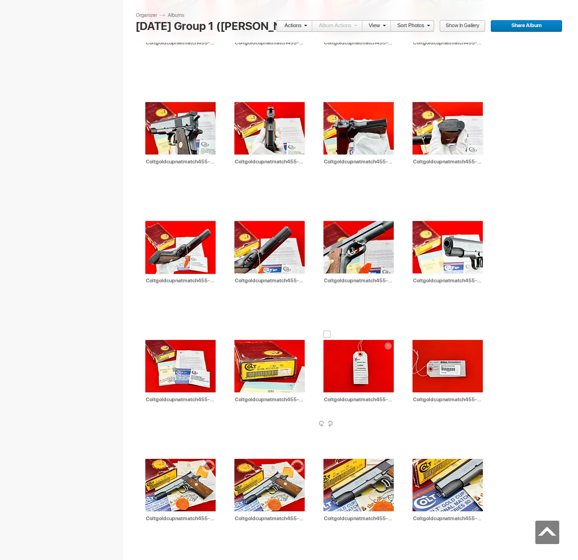
scroll to position [4454, 0]
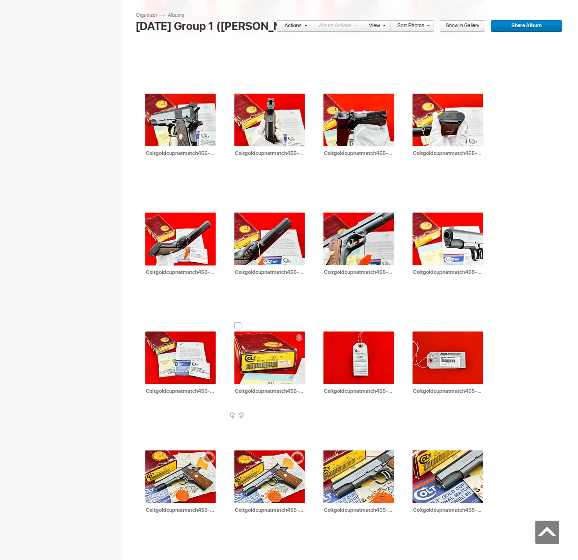
click at [238, 322] on div at bounding box center [237, 325] width 7 height 7
click at [292, 28] on link "Actions" at bounding box center [291, 26] width 31 height 12
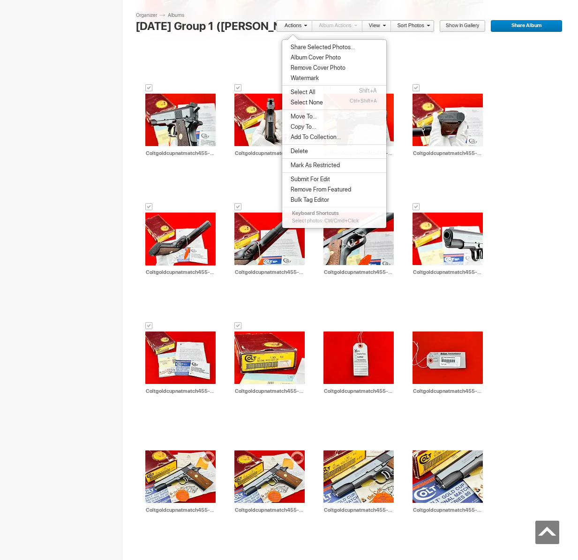
click at [298, 44] on span "Share Selected Photos..." at bounding box center [321, 47] width 67 height 7
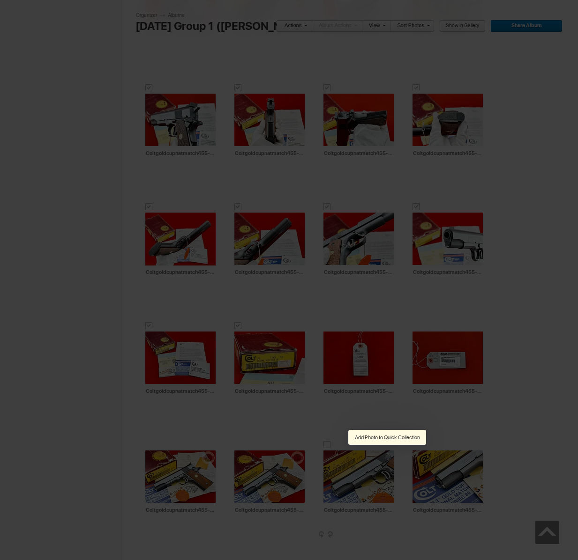
type textarea "<!-- [DOMAIN_NAME] image hosting. HTML Bulk Share code Starts Here --> <div sty…"
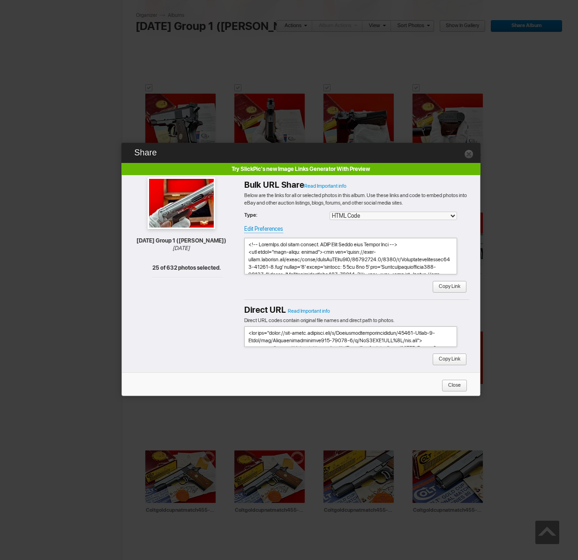
click at [444, 289] on span "Copy Link" at bounding box center [446, 287] width 28 height 12
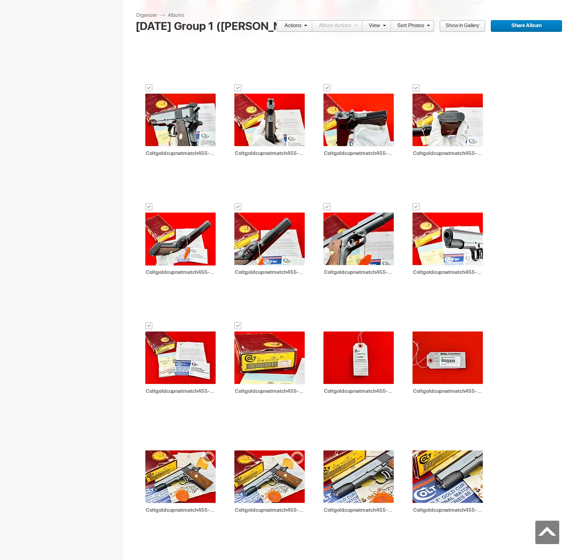
click at [300, 24] on link "Actions" at bounding box center [291, 26] width 31 height 12
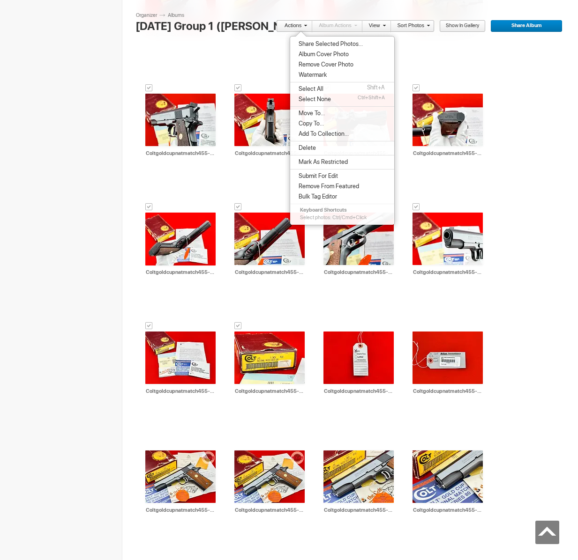
click at [316, 116] on span "Move To..." at bounding box center [310, 113] width 29 height 7
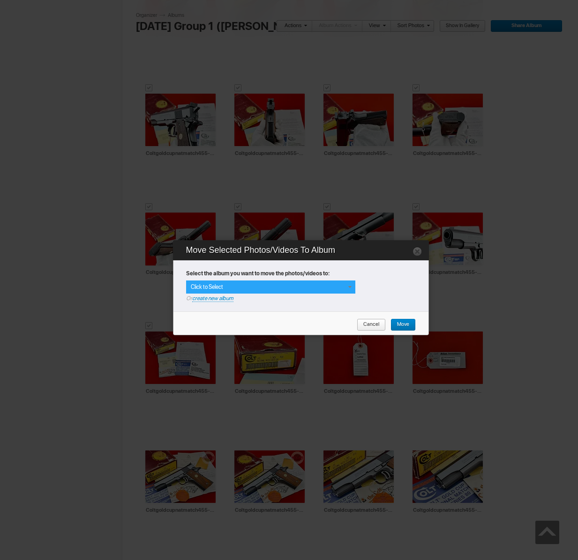
click at [344, 290] on div "Click to Select" at bounding box center [270, 287] width 169 height 13
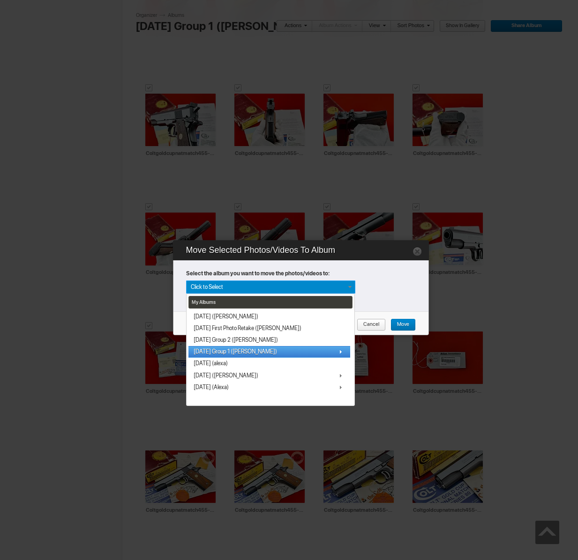
click at [249, 351] on span "[DATE] Group 1 ([PERSON_NAME])" at bounding box center [235, 351] width 83 height 7
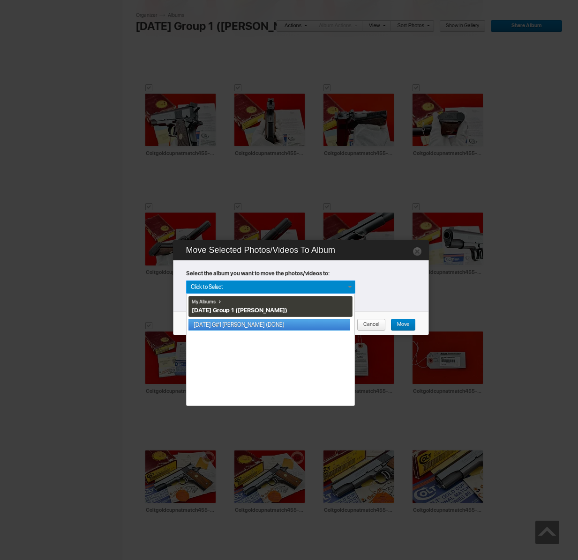
click at [253, 326] on link "[DATE] G#1 [PERSON_NAME] (DONE)" at bounding box center [269, 325] width 162 height 12
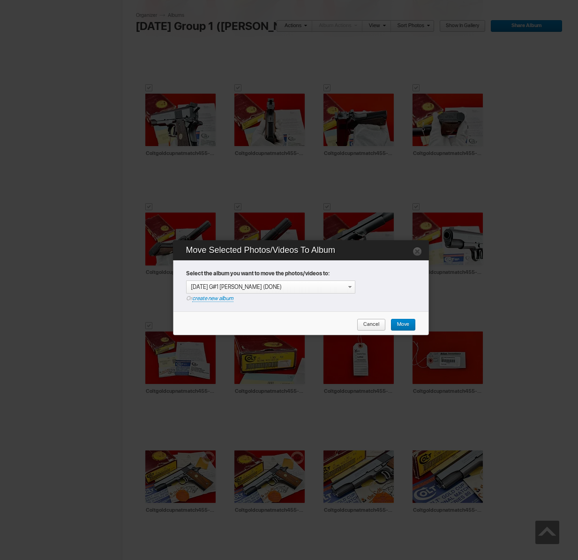
drag, startPoint x: 401, startPoint y: 325, endPoint x: 392, endPoint y: 326, distance: 8.9
click at [401, 325] on span "Move" at bounding box center [399, 325] width 19 height 12
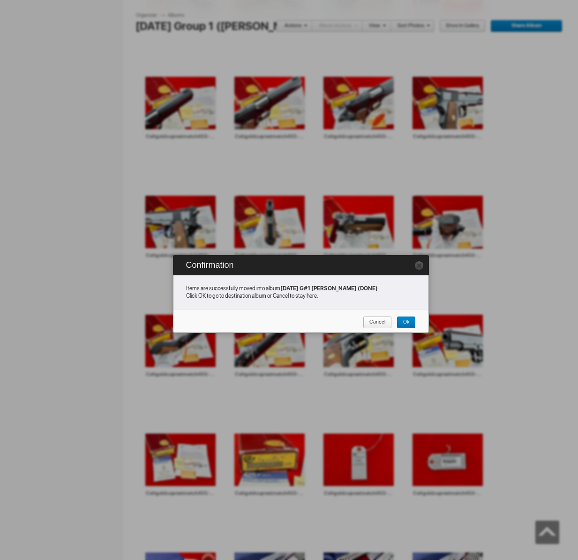
click at [369, 325] on span "Cancel" at bounding box center [374, 323] width 22 height 12
